Goal: Find contact information: Find contact information

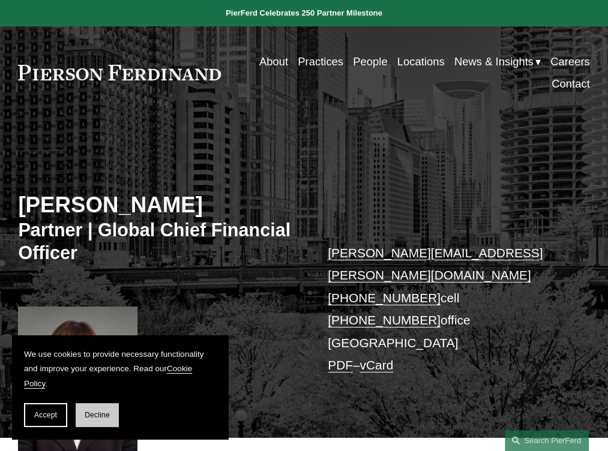
click at [83, 419] on button "Decline" at bounding box center [97, 415] width 43 height 24
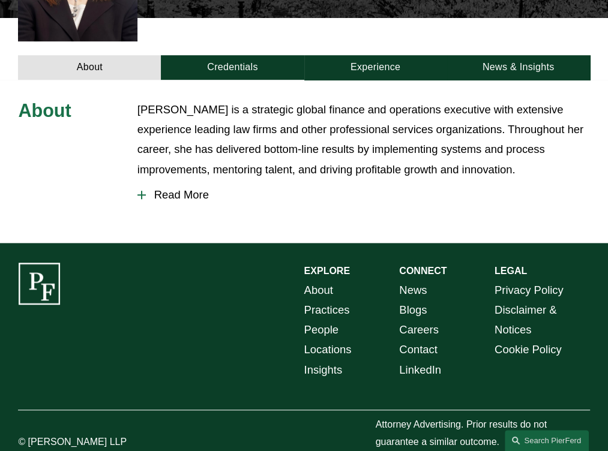
scroll to position [422, 0]
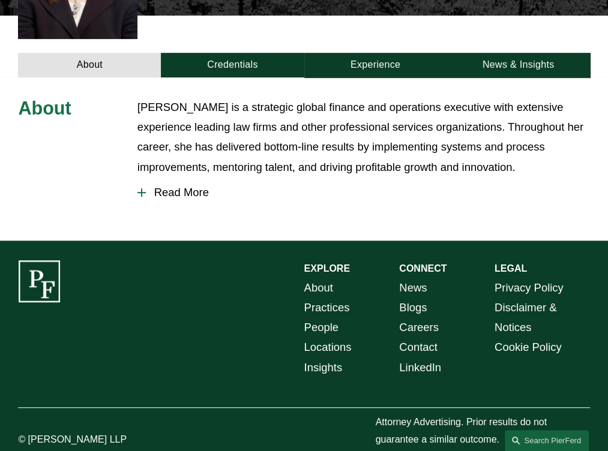
drag, startPoint x: 28, startPoint y: 419, endPoint x: 124, endPoint y: 419, distance: 96.6
click at [124, 431] on p "© [PERSON_NAME] LLP" at bounding box center [77, 439] width 119 height 17
copy p "[PERSON_NAME] LLP"
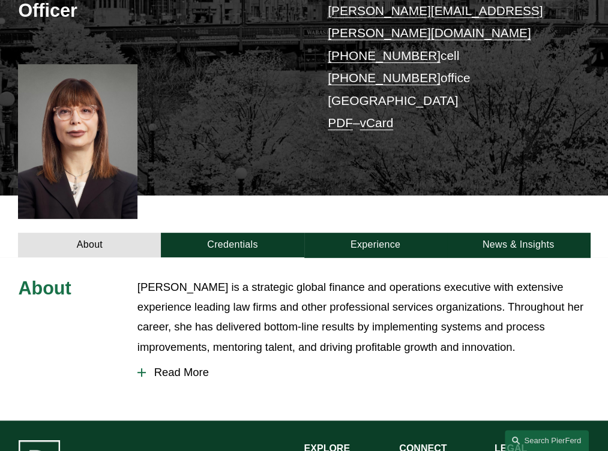
scroll to position [182, 0]
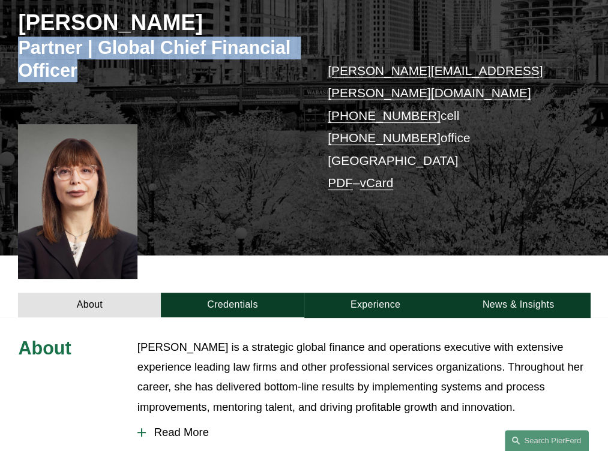
drag, startPoint x: 19, startPoint y: 47, endPoint x: 86, endPoint y: 76, distance: 72.8
click at [86, 76] on h3 "Partner | Global Chief Financial Officer" at bounding box center [161, 60] width 286 height 46
copy h3 "Partner | Global Chief Financial Officer"
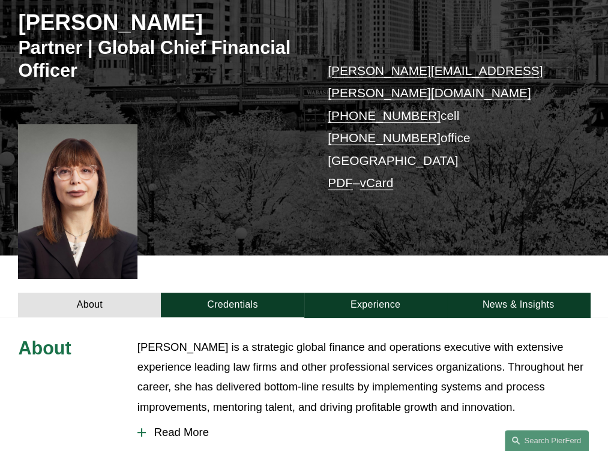
click at [357, 142] on p "meredith.mendes@pierferd.com +1.312.877.3637 cell +1.312.583.2723 office Chicag…" at bounding box center [446, 126] width 238 height 135
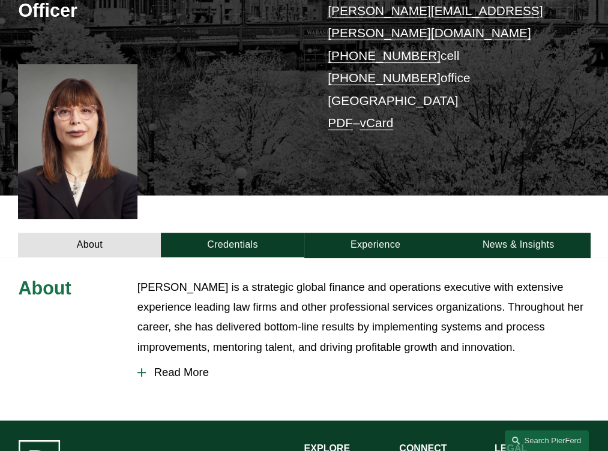
scroll to position [422, 0]
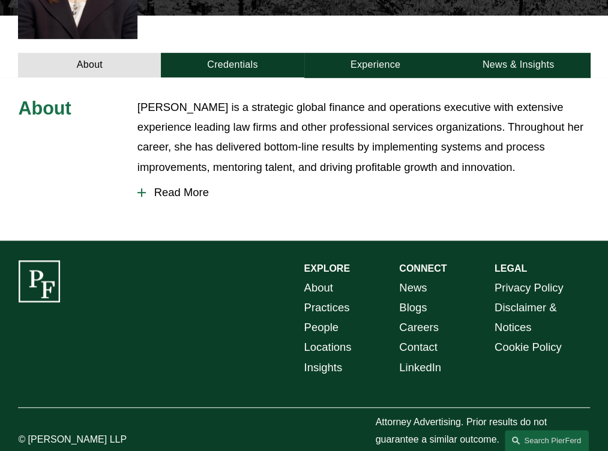
click at [337, 337] on link "Locations" at bounding box center [327, 347] width 47 height 20
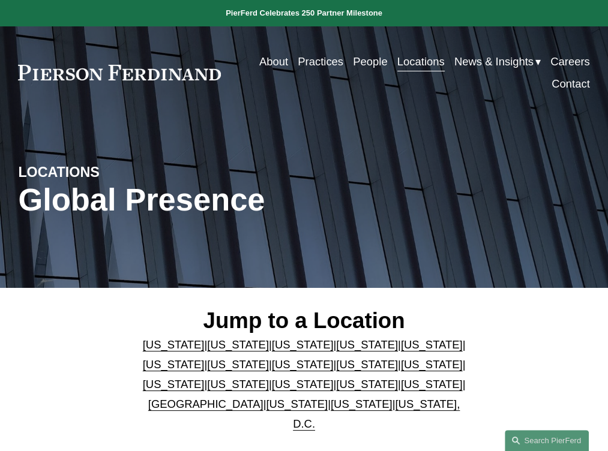
click at [207, 369] on link "[US_STATE]" at bounding box center [238, 364] width 62 height 13
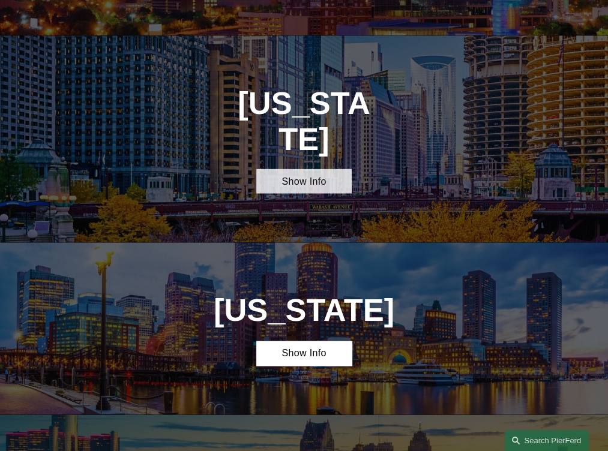
click at [326, 169] on link "Show Info" at bounding box center [303, 181] width 95 height 25
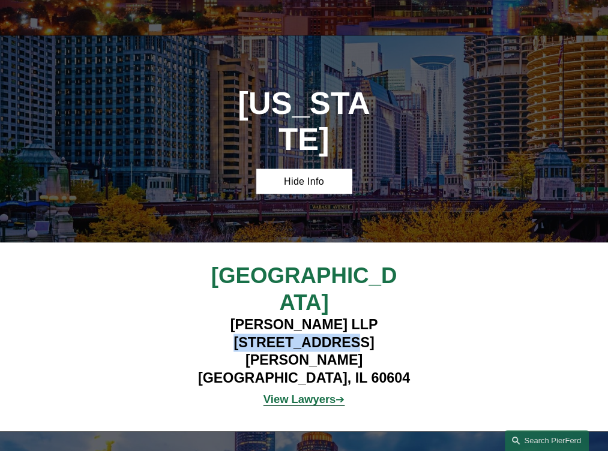
drag, startPoint x: 216, startPoint y: 247, endPoint x: 314, endPoint y: 254, distance: 98.6
click at [314, 315] on h4 "[PERSON_NAME] LLP [STREET_ADDRESS][PERSON_NAME]" at bounding box center [304, 350] width 238 height 71
copy h4 "111 [PERSON_NAME]"
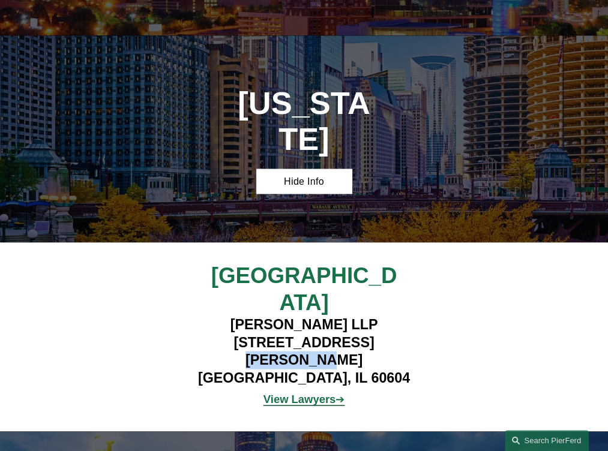
drag, startPoint x: 329, startPoint y: 247, endPoint x: 398, endPoint y: 242, distance: 69.7
click at [395, 315] on h4 "[PERSON_NAME] LLP [STREET_ADDRESS][PERSON_NAME]" at bounding box center [304, 350] width 238 height 71
copy h4 "Suite 1700"
